Goal: Task Accomplishment & Management: Manage account settings

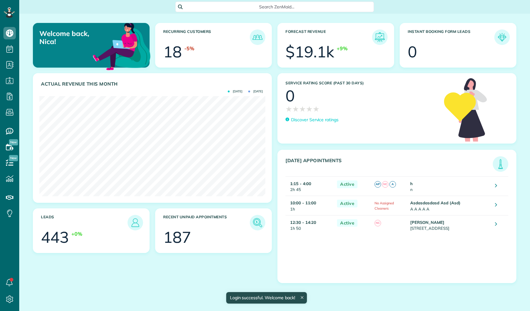
scroll to position [100, 226]
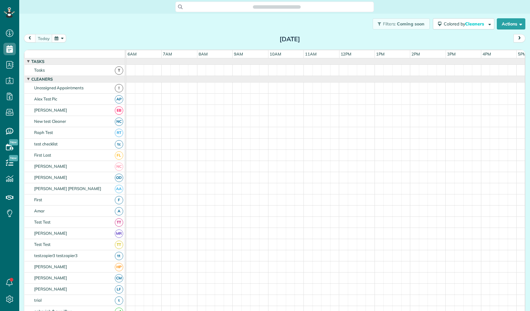
scroll to position [3, 3]
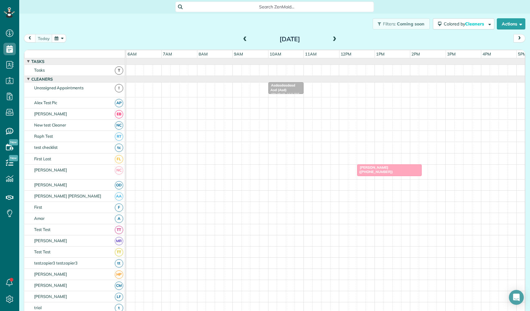
click at [374, 170] on link "Angelina Jenks (+359886026772)" at bounding box center [389, 171] width 65 height 12
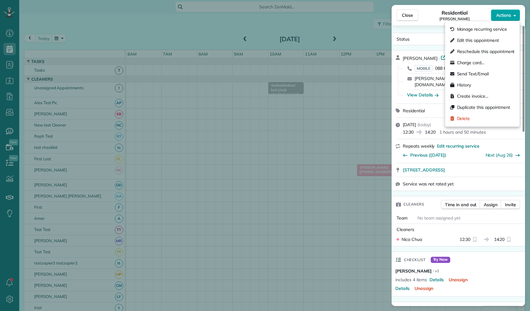
click at [508, 17] on span "Actions" at bounding box center [504, 15] width 15 height 6
drag, startPoint x: 488, startPoint y: 43, endPoint x: 488, endPoint y: 60, distance: 17.4
click at [488, 60] on div "Manage recurring service Edit this appointment Reschedule this appointment Char…" at bounding box center [483, 74] width 70 height 106
click at [489, 60] on body "Dashboard Scheduling Calendar View List View Dispatch View - Weekly scheduling …" at bounding box center [265, 155] width 530 height 311
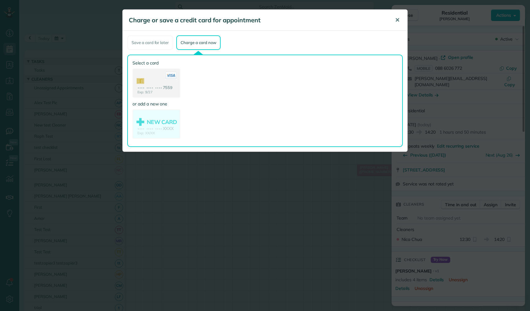
click at [399, 20] on span "✕" at bounding box center [397, 19] width 5 height 7
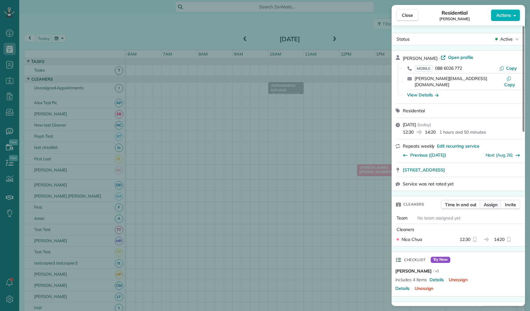
click at [486, 202] on span "Assign" at bounding box center [491, 205] width 14 height 6
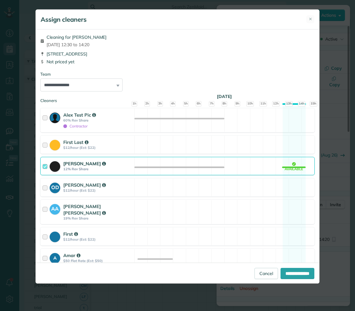
click at [73, 23] on h5 "Assign cleaners" at bounding box center [64, 19] width 46 height 9
click at [310, 16] on button "✕" at bounding box center [310, 19] width 8 height 8
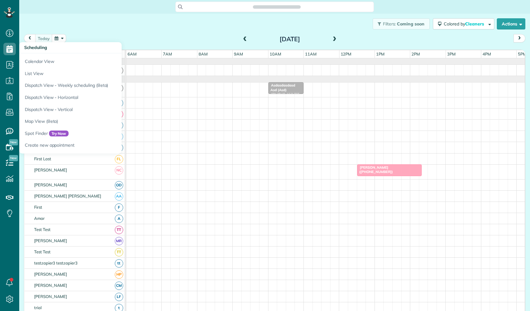
scroll to position [3, 3]
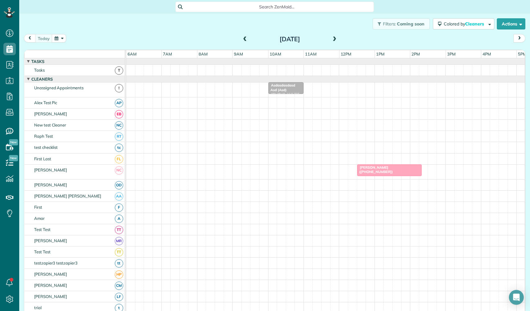
click at [293, 92] on div "Asdasdasdasd Asd (Asd) (+34633356789)" at bounding box center [285, 92] width 31 height 18
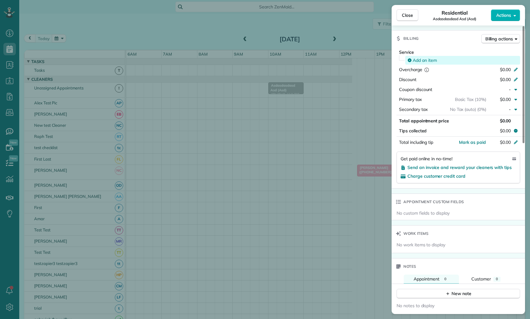
scroll to position [319, 19]
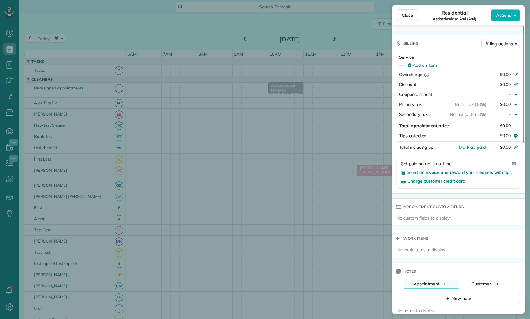
click at [393, 102] on div "Service Add an item Overcharge $0.00 Discount $0.00 Coupon discount - Primary t…" at bounding box center [459, 87] width 134 height 66
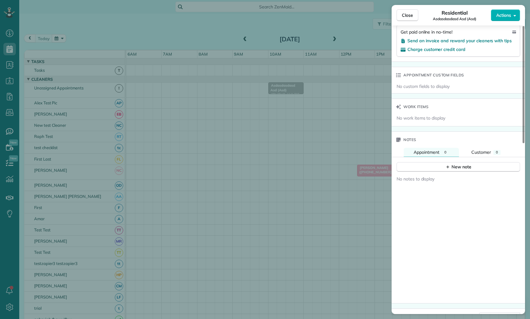
scroll to position [420, 0]
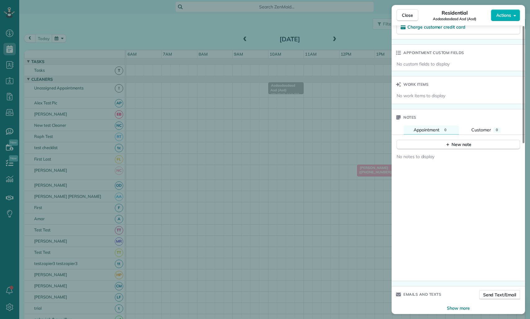
click at [293, 126] on div "Close Residential Asdasdasdasd Asd (Asd) Actions Status Active Asdasdasdasd Asd…" at bounding box center [265, 159] width 530 height 319
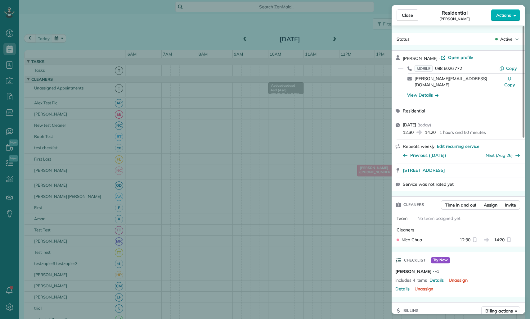
scroll to position [3, 3]
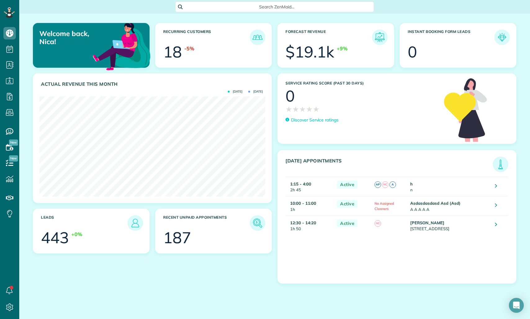
scroll to position [100, 226]
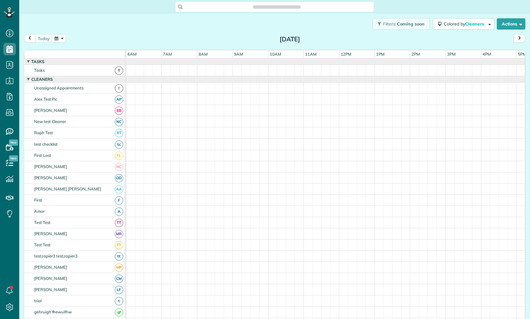
scroll to position [3, 3]
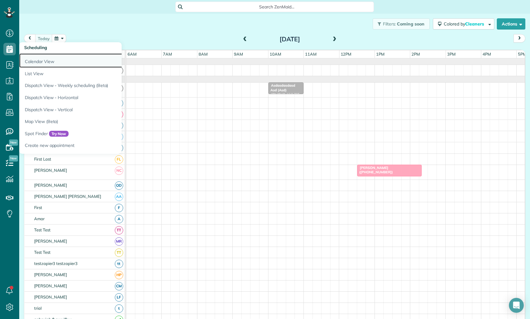
click at [43, 64] on link "Calendar View" at bounding box center [96, 60] width 155 height 14
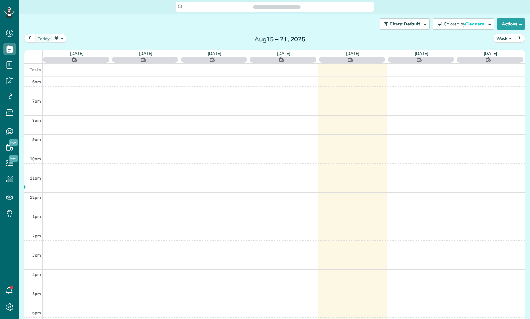
scroll to position [19, 0]
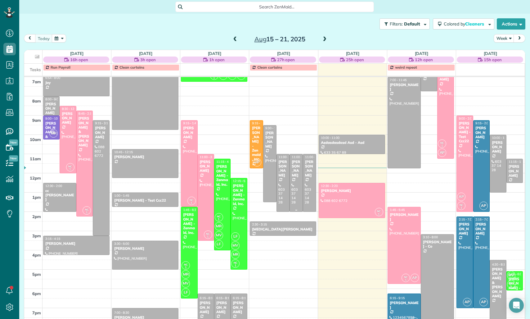
click at [300, 178] on div at bounding box center [296, 182] width 13 height 57
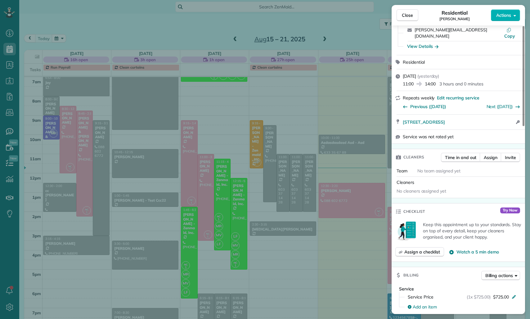
scroll to position [74, 0]
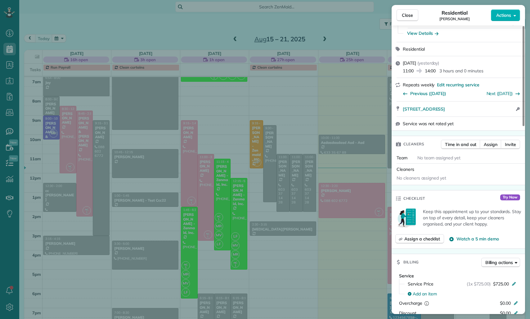
click at [327, 175] on div "Close Residential Alex Test Actions Status Active Alex Test · Open profile MOBI…" at bounding box center [265, 159] width 530 height 319
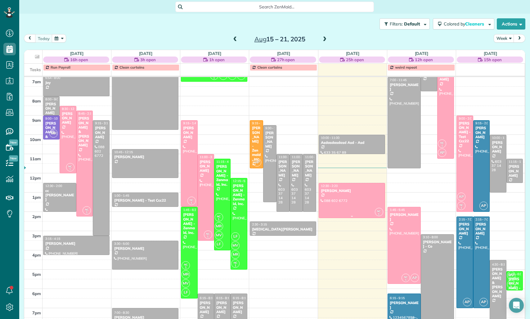
click at [360, 203] on div at bounding box center [352, 200] width 66 height 35
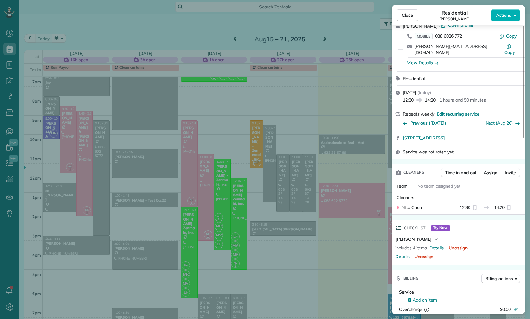
scroll to position [37, 0]
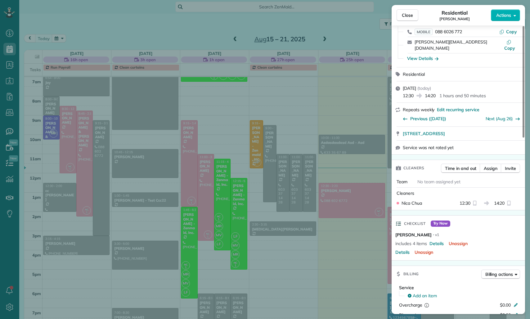
drag, startPoint x: 396, startPoint y: 175, endPoint x: 406, endPoint y: 175, distance: 9.9
click at [406, 176] on div "Team No team assigned yet" at bounding box center [459, 181] width 134 height 11
click at [406, 190] on span "Cleaners" at bounding box center [406, 193] width 18 height 6
click at [489, 165] on span "Assign" at bounding box center [491, 168] width 14 height 6
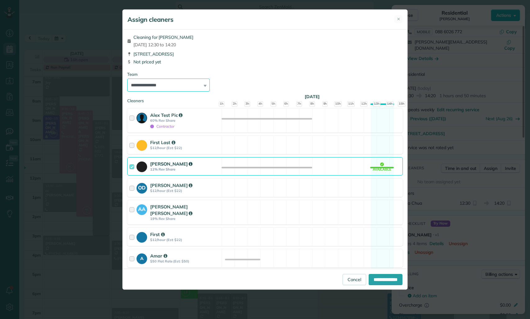
click at [157, 86] on select "**********" at bounding box center [168, 85] width 83 height 13
select select "*****"
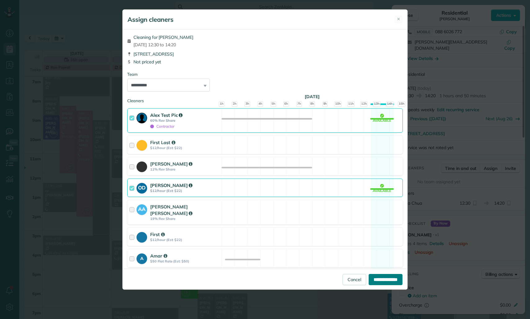
click at [377, 278] on input "**********" at bounding box center [386, 279] width 34 height 11
type input "**********"
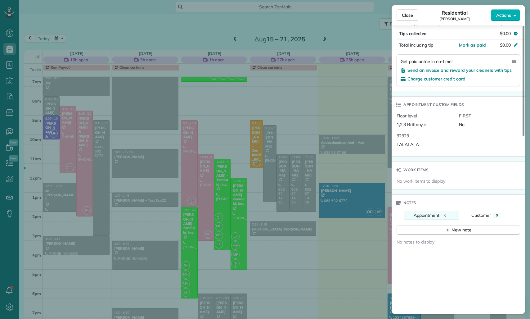
scroll to position [374, 0]
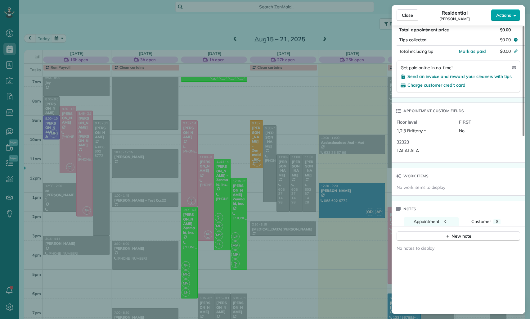
click at [504, 16] on span "Actions" at bounding box center [504, 15] width 15 height 6
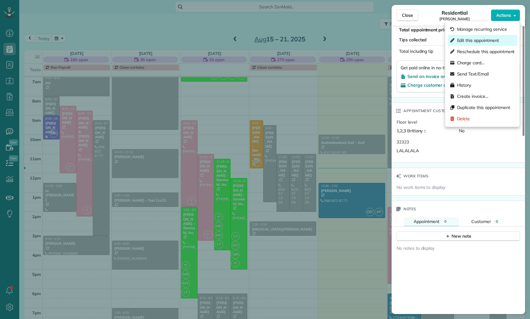
click at [494, 39] on span "Edit this appointment" at bounding box center [478, 40] width 42 height 6
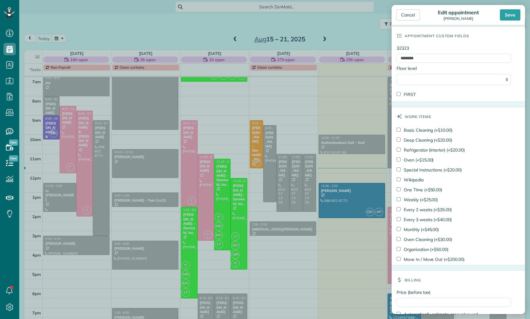
scroll to position [252, 0]
drag, startPoint x: 415, startPoint y: 178, endPoint x: 415, endPoint y: 187, distance: 9.1
click at [415, 178] on label "Wikipedia" at bounding box center [410, 180] width 27 height 6
drag, startPoint x: 415, startPoint y: 190, endPoint x: 415, endPoint y: 197, distance: 7.2
click at [415, 190] on label "One Time (+$50.00)" at bounding box center [420, 190] width 46 height 6
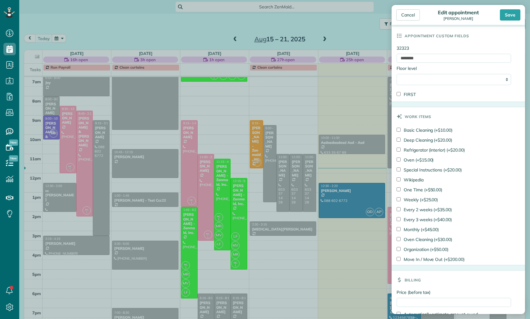
drag, startPoint x: 415, startPoint y: 200, endPoint x: 414, endPoint y: 207, distance: 7.1
click at [415, 200] on label "Weekly (+$25.00)" at bounding box center [417, 200] width 41 height 6
click at [414, 208] on label "Every 2 weeks (+$35.00)" at bounding box center [424, 210] width 55 height 6
click at [413, 223] on label "Every 3 weeks (+$40.00)" at bounding box center [424, 219] width 55 height 6
click at [411, 239] on label "Oven Cleaning (+$30.00)" at bounding box center [425, 239] width 56 height 6
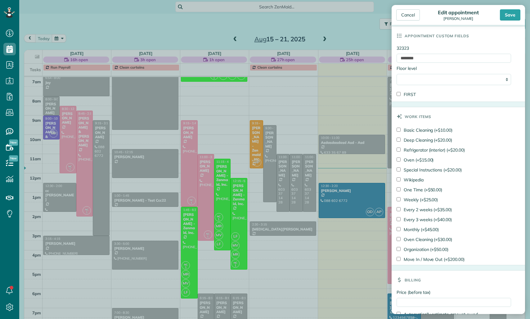
click at [410, 158] on label "Oven (+$15.00)" at bounding box center [415, 160] width 37 height 6
drag, startPoint x: 410, startPoint y: 148, endPoint x: 409, endPoint y: 167, distance: 19.0
click at [410, 148] on label "Refrigerator (interior) (+$20.00)" at bounding box center [431, 150] width 68 height 6
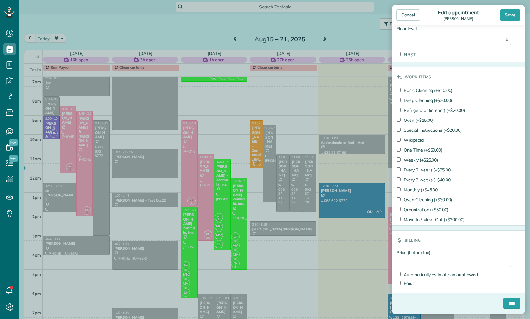
drag, startPoint x: 411, startPoint y: 256, endPoint x: 407, endPoint y: 254, distance: 4.2
click at [411, 256] on div "Price (before tax) Automatically estimate amount owed Paid" at bounding box center [459, 270] width 134 height 43
click at [408, 261] on input "Price (before tax)" at bounding box center [454, 262] width 115 height 9
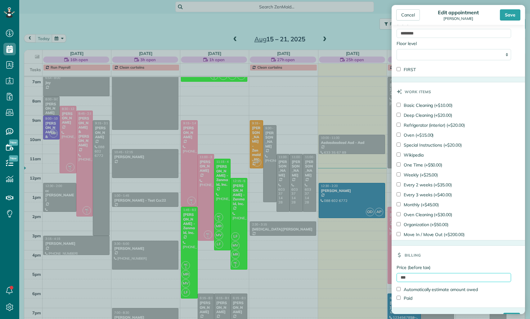
scroll to position [243, 0]
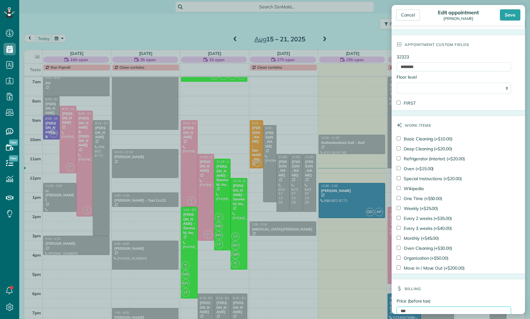
type input "***"
drag, startPoint x: 415, startPoint y: 106, endPoint x: 411, endPoint y: 101, distance: 6.2
click at [415, 105] on label "FIRST" at bounding box center [406, 103] width 19 height 6
click at [414, 89] on select "**********" at bounding box center [454, 88] width 115 height 11
select select "*"
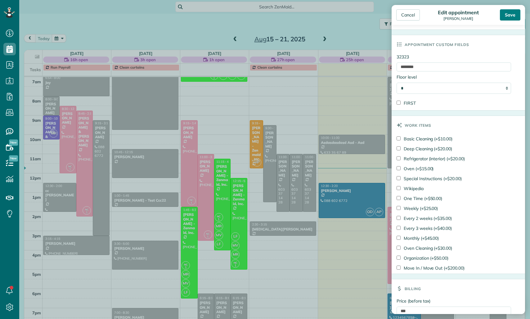
click at [512, 18] on div "Save" at bounding box center [510, 14] width 20 height 11
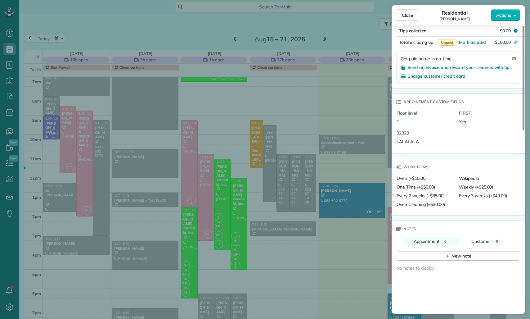
scroll to position [391, 0]
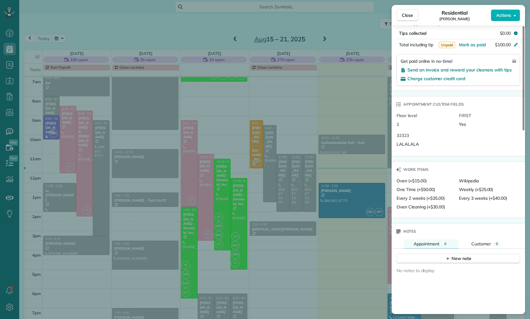
drag, startPoint x: 458, startPoint y: 193, endPoint x: 509, endPoint y: 193, distance: 50.9
click at [509, 193] on div "Oven (+$15.00) Wikipedia One Time (+$50.00) Weekly (+$25.00) Every 2 weeks (+$3…" at bounding box center [459, 195] width 125 height 35
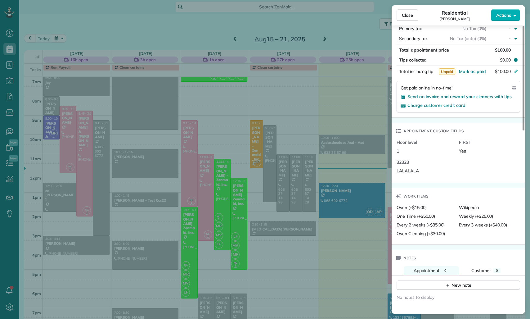
scroll to position [363, 0]
drag, startPoint x: 395, startPoint y: 138, endPoint x: 413, endPoint y: 143, distance: 18.2
click at [413, 143] on div "Floor level 1 FIRST Yes 32323 LALALALA" at bounding box center [459, 161] width 134 height 43
click at [413, 148] on div "1" at bounding box center [425, 151] width 57 height 6
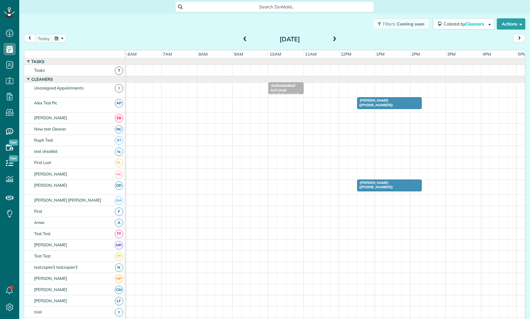
scroll to position [3, 3]
click at [292, 89] on div "Asdasdasdasd Asd (Asd) ([PHONE_NUMBER])" at bounding box center [285, 92] width 31 height 18
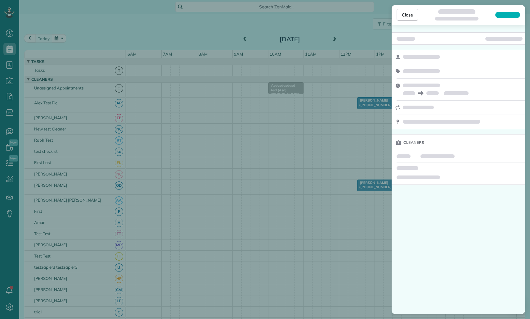
click at [506, 17] on div at bounding box center [508, 15] width 25 height 6
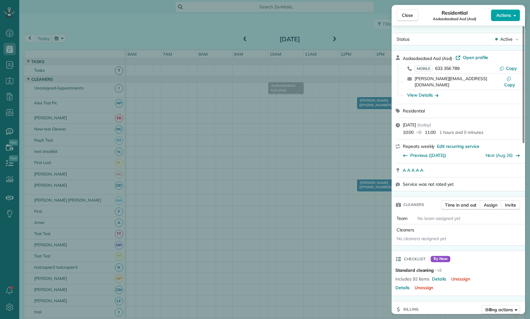
click at [507, 16] on span "Actions" at bounding box center [504, 15] width 15 height 6
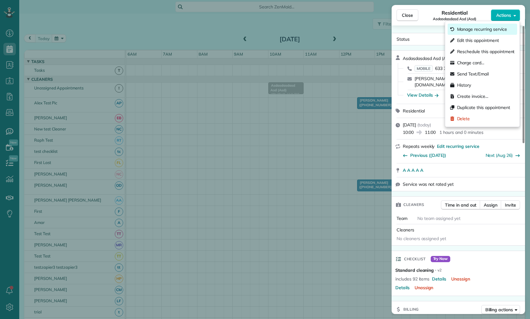
click at [490, 32] on span "Manage recurring service" at bounding box center [482, 29] width 50 height 6
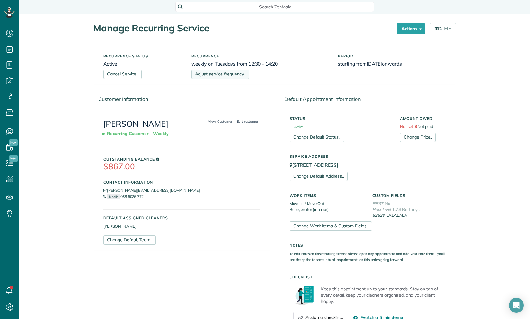
click at [229, 79] on link "Adjust service frequency.." at bounding box center [221, 74] width 58 height 9
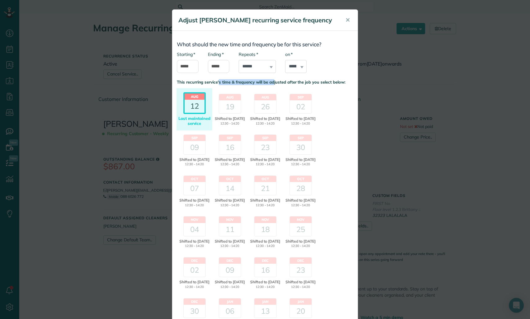
drag, startPoint x: 199, startPoint y: 82, endPoint x: 255, endPoint y: 84, distance: 55.9
click at [255, 84] on p "This recurring service's time & frequency will be adjusted after the job you se…" at bounding box center [265, 82] width 176 height 6
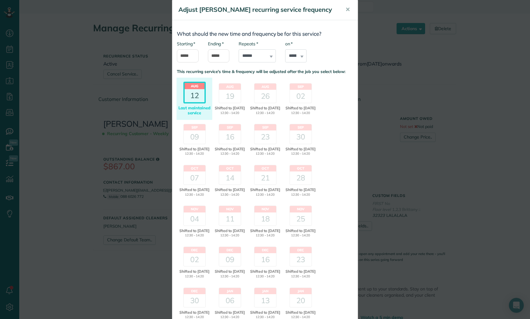
scroll to position [13, 0]
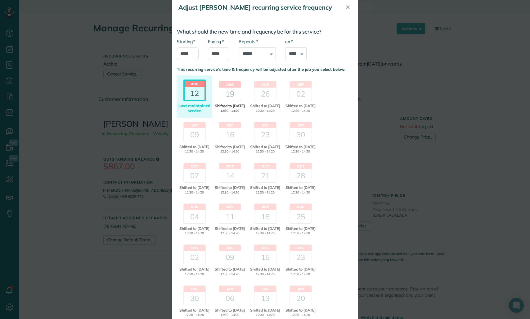
click at [233, 99] on div "19" at bounding box center [230, 94] width 22 height 13
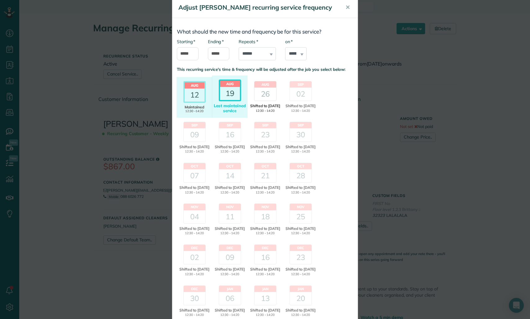
click at [260, 100] on div "26" at bounding box center [266, 94] width 22 height 13
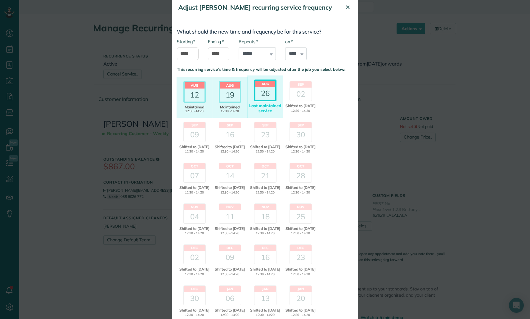
click at [346, 5] on span "✕" at bounding box center [348, 7] width 5 height 7
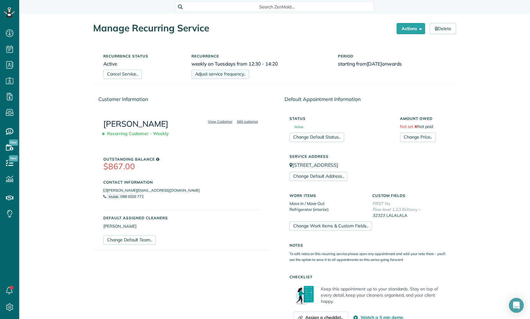
click at [241, 74] on link "Adjust service frequency.." at bounding box center [221, 74] width 58 height 9
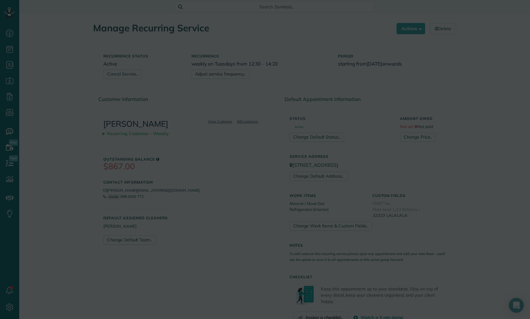
scroll to position [0, 0]
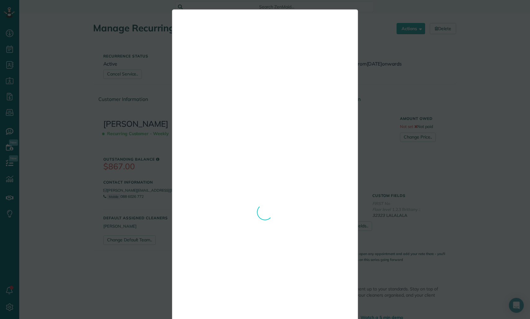
click at [402, 87] on div "**********" at bounding box center [265, 159] width 530 height 319
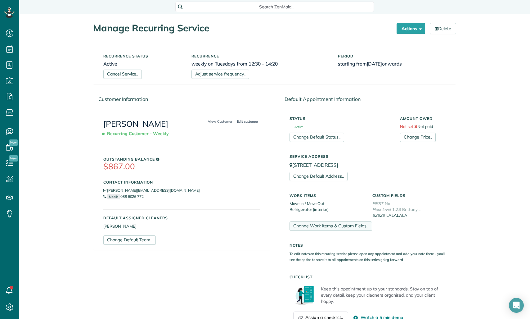
click at [330, 223] on link "Change Work Items & Custom Fields.." at bounding box center [331, 225] width 83 height 9
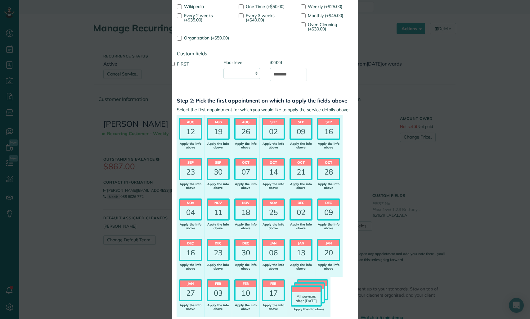
scroll to position [102, 0]
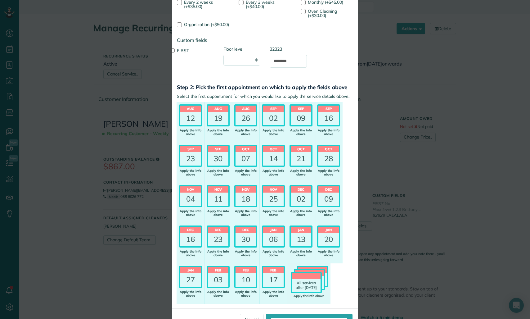
click at [304, 90] on h3 "Step 2: Pick the first appointment on which to apply the fields above" at bounding box center [265, 87] width 176 height 6
click at [225, 176] on div "Apply the info above" at bounding box center [218, 172] width 23 height 7
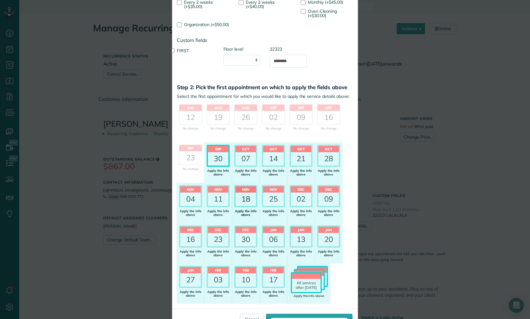
click at [244, 217] on div "Apply the info above" at bounding box center [245, 212] width 23 height 7
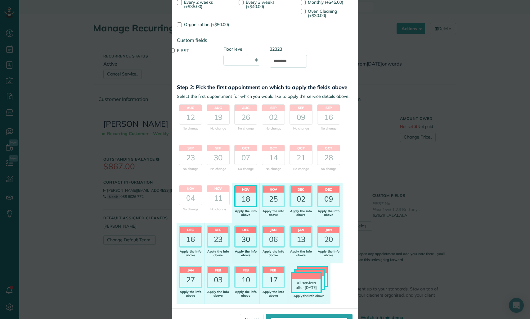
click at [245, 242] on div "30" at bounding box center [246, 239] width 20 height 13
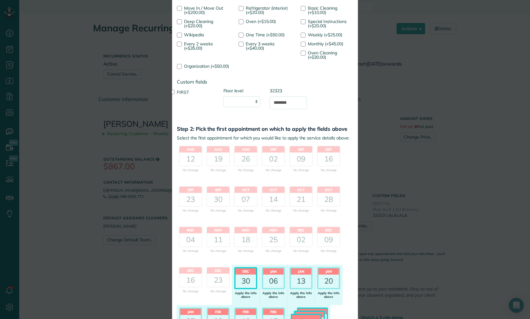
scroll to position [57, 0]
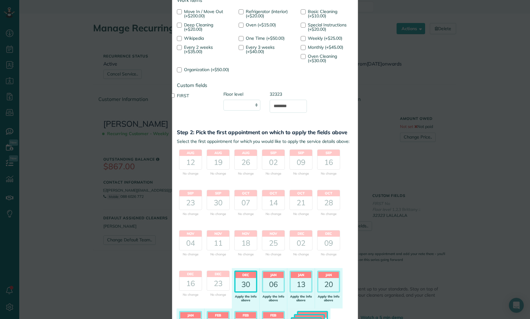
click at [406, 93] on div "Change [PERSON_NAME] service details ✕ Step 1: Set work item and custom fields …" at bounding box center [265, 159] width 530 height 319
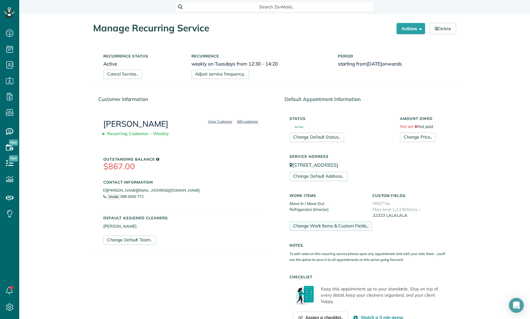
click at [319, 223] on link "Change Work Items & Custom Fields.." at bounding box center [331, 225] width 83 height 9
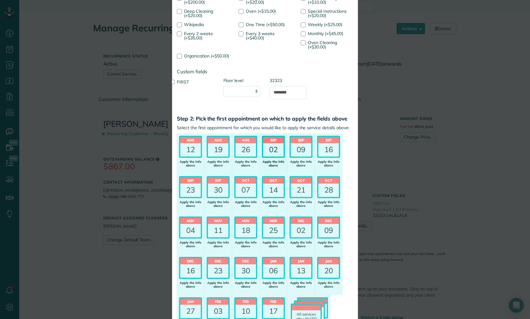
scroll to position [72, 0]
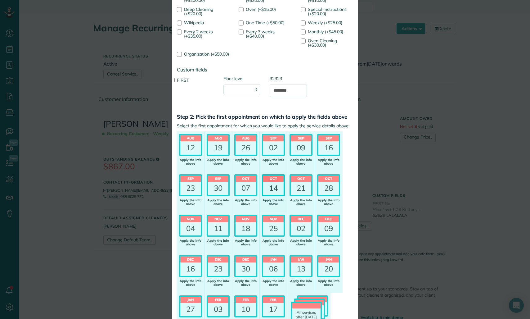
click at [279, 187] on div "14" at bounding box center [273, 188] width 20 height 13
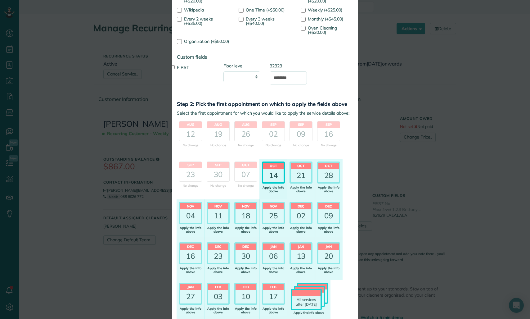
scroll to position [83, 0]
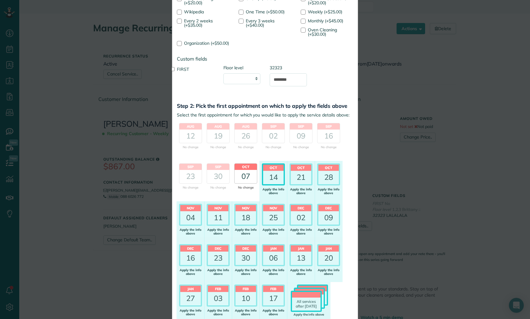
click at [238, 175] on div "07" at bounding box center [246, 176] width 22 height 13
click at [222, 178] on div "30" at bounding box center [218, 176] width 22 height 13
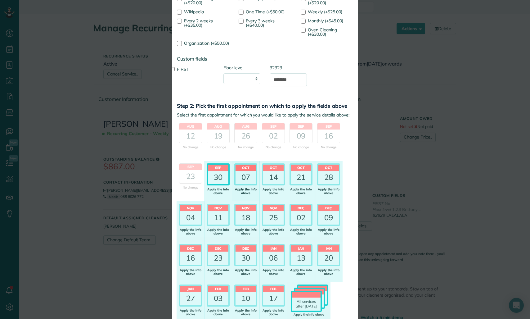
click at [234, 182] on div "[DATE] No change Apply the info above" at bounding box center [246, 181] width 28 height 40
click at [261, 187] on div "[DATE] No change Apply the info above" at bounding box center [274, 181] width 28 height 40
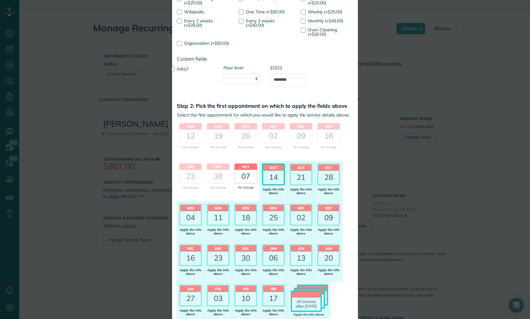
click at [250, 178] on div "07" at bounding box center [246, 176] width 22 height 13
click at [271, 179] on div "14" at bounding box center [273, 177] width 20 height 13
click at [265, 211] on header "Nov" at bounding box center [273, 208] width 20 height 6
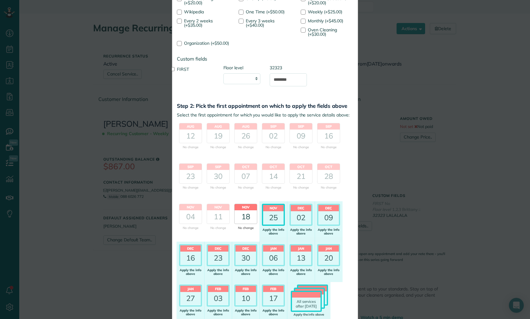
click at [251, 216] on div "18" at bounding box center [246, 216] width 22 height 13
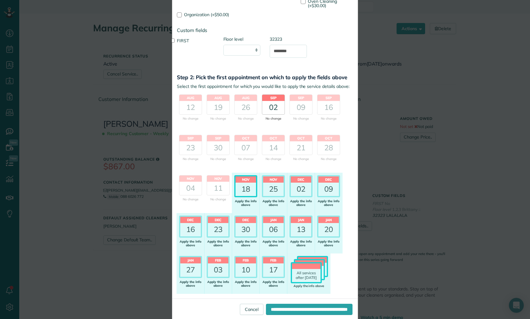
scroll to position [110, 0]
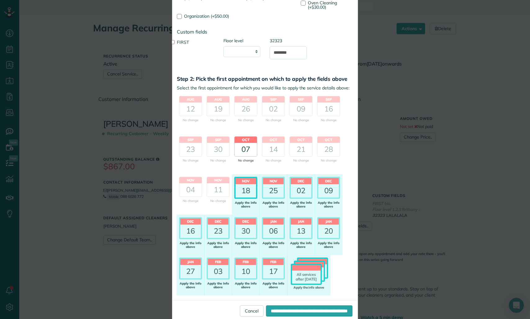
click at [238, 156] on div "07" at bounding box center [246, 149] width 22 height 13
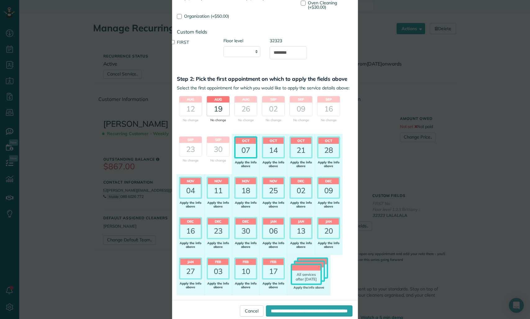
click at [220, 110] on div "19" at bounding box center [218, 108] width 22 height 13
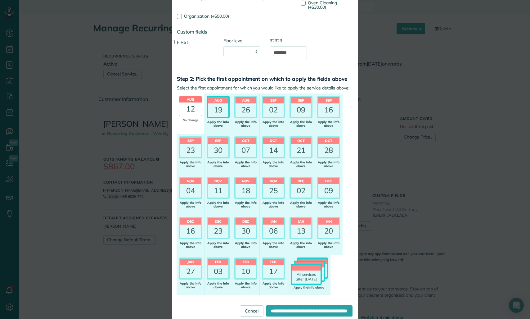
click at [197, 116] on div "12" at bounding box center [190, 108] width 22 height 13
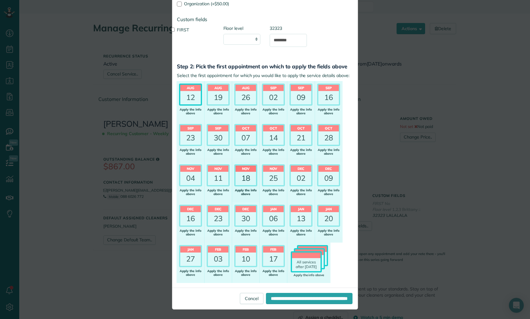
click at [252, 173] on div "18" at bounding box center [246, 178] width 20 height 13
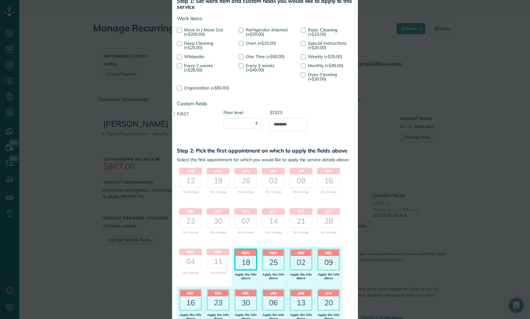
scroll to position [38, 0]
click at [275, 116] on label "32323" at bounding box center [288, 113] width 37 height 6
click at [275, 119] on input "********" at bounding box center [288, 125] width 37 height 13
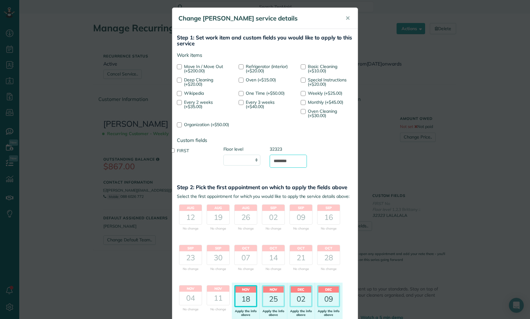
scroll to position [0, 0]
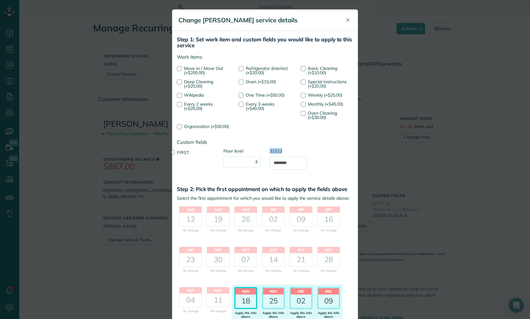
drag, startPoint x: 270, startPoint y: 150, endPoint x: 297, endPoint y: 157, distance: 28.7
click at [297, 157] on div "Work items Move In / Move Out (+$200.00) Refrigerator (interior) (+$20.00) Basi…" at bounding box center [265, 118] width 186 height 134
drag, startPoint x: 347, startPoint y: 20, endPoint x: 344, endPoint y: 22, distance: 3.7
click at [347, 20] on span "✕" at bounding box center [348, 19] width 5 height 7
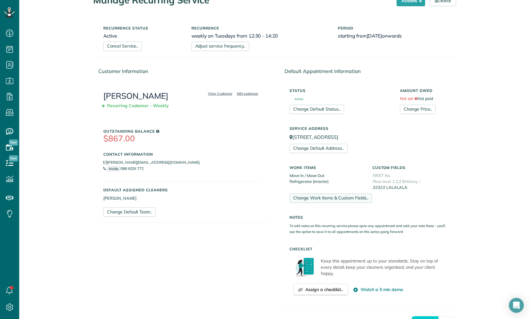
scroll to position [30, 0]
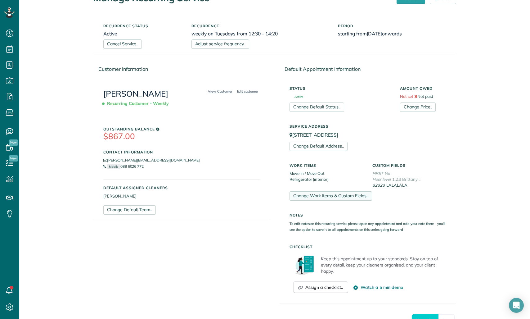
click at [329, 198] on link "Change Work Items & Custom Fields.." at bounding box center [331, 195] width 83 height 9
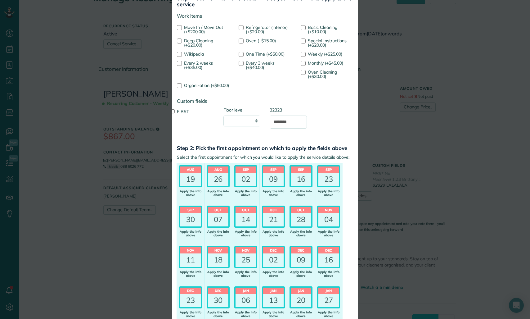
scroll to position [40, 0]
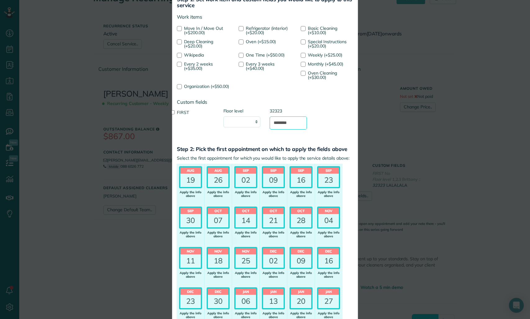
click at [151, 136] on div "Change [PERSON_NAME] service details ✕ Step 1: Set work item and custom fields …" at bounding box center [265, 159] width 530 height 319
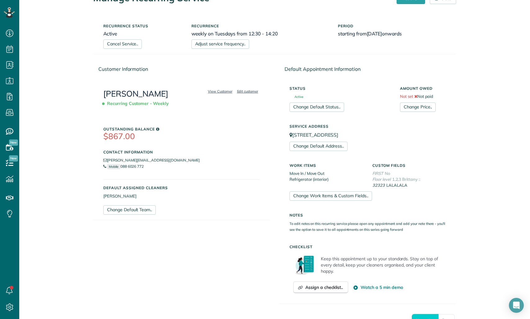
scroll to position [0, 0]
